Goal: Entertainment & Leisure: Consume media (video, audio)

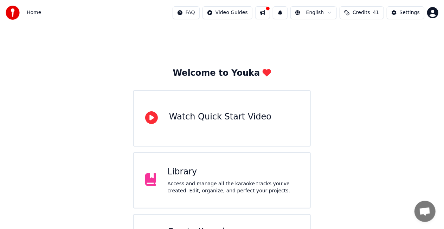
click at [268, 163] on div "Library Access and manage all the karaoke tracks you’ve created. Edit, organize…" at bounding box center [222, 180] width 178 height 56
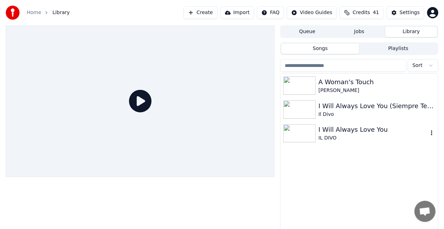
click at [311, 134] on img at bounding box center [299, 133] width 32 height 18
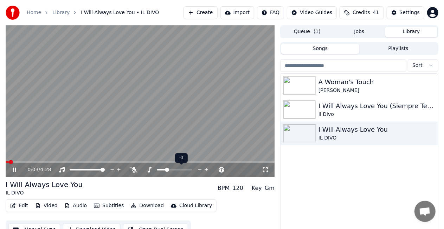
click at [166, 169] on span at bounding box center [161, 169] width 9 height 1
click at [133, 170] on icon at bounding box center [133, 170] width 7 height 6
click at [150, 169] on span at bounding box center [146, 169] width 8 height 1
